Goal: Task Accomplishment & Management: Use online tool/utility

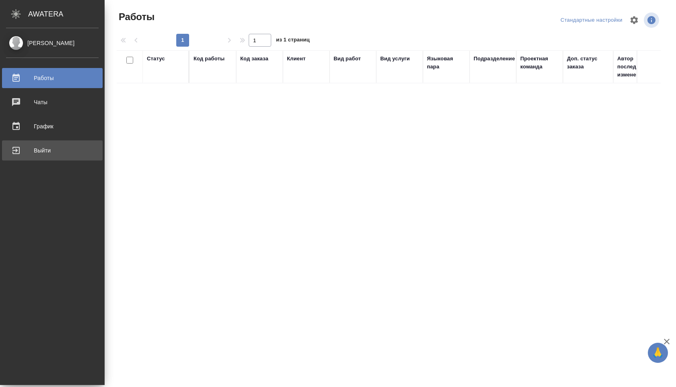
click at [50, 157] on link "Выйти" at bounding box center [52, 151] width 101 height 20
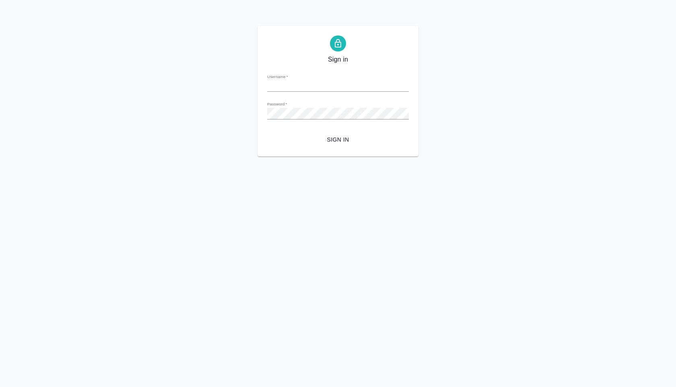
type input "a.shuvalova@awatera.com"
click at [344, 140] on span "Sign in" at bounding box center [338, 140] width 129 height 10
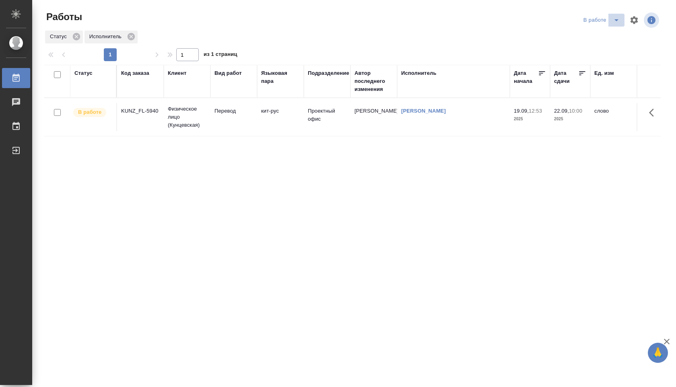
click at [616, 19] on icon "split button" at bounding box center [617, 20] width 4 height 2
click at [609, 32] on li "Стандартные настройки" at bounding box center [602, 36] width 77 height 13
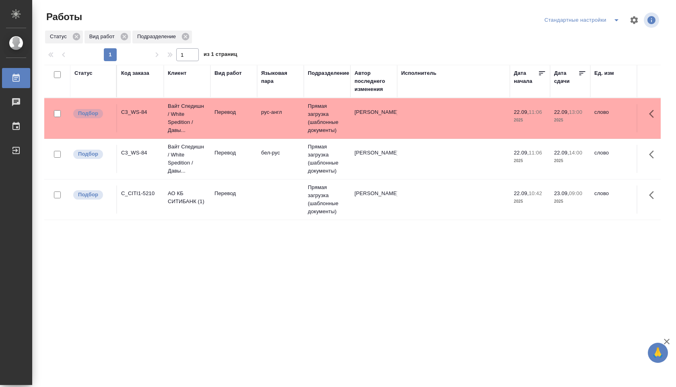
click at [339, 122] on td "Прямая загрузка (шаблонные документы)" at bounding box center [327, 118] width 47 height 40
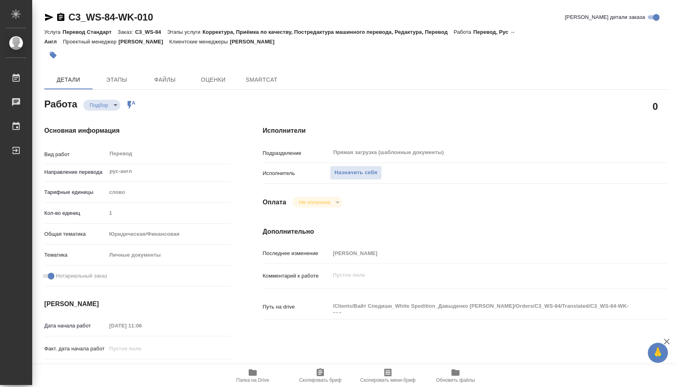
type textarea "x"
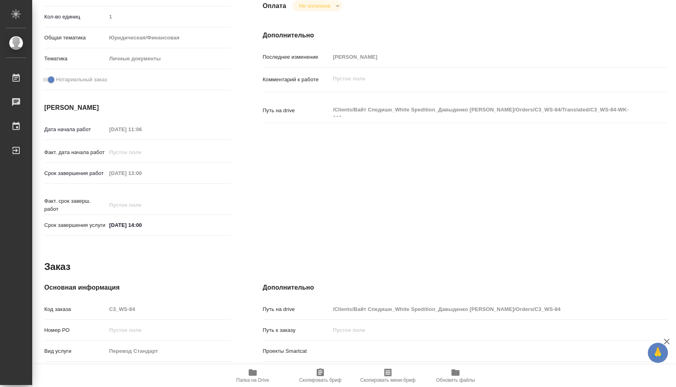
type textarea "x"
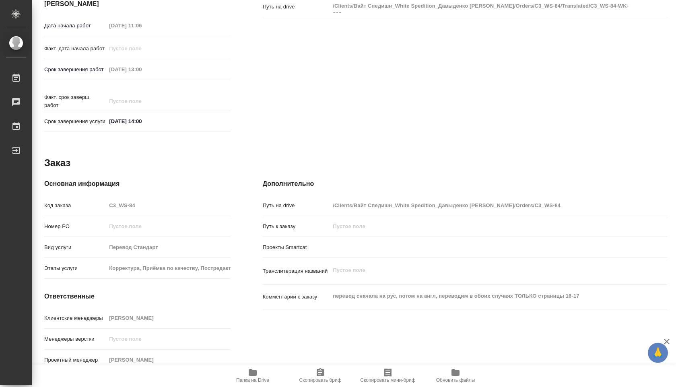
scroll to position [316, 0]
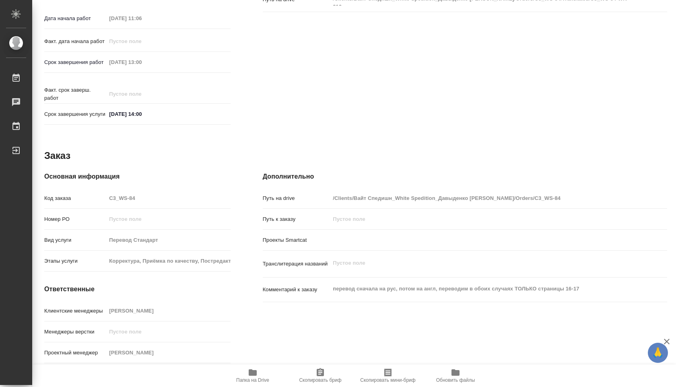
type textarea "x"
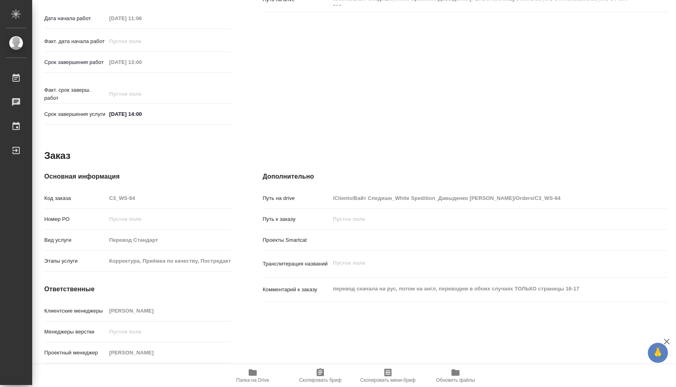
click at [250, 367] on button "Папка на Drive" at bounding box center [253, 376] width 68 height 23
type textarea "x"
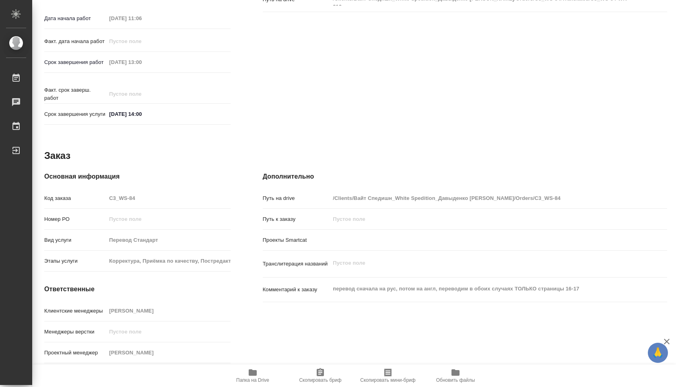
type textarea "x"
